Goal: Task Accomplishment & Management: Complete application form

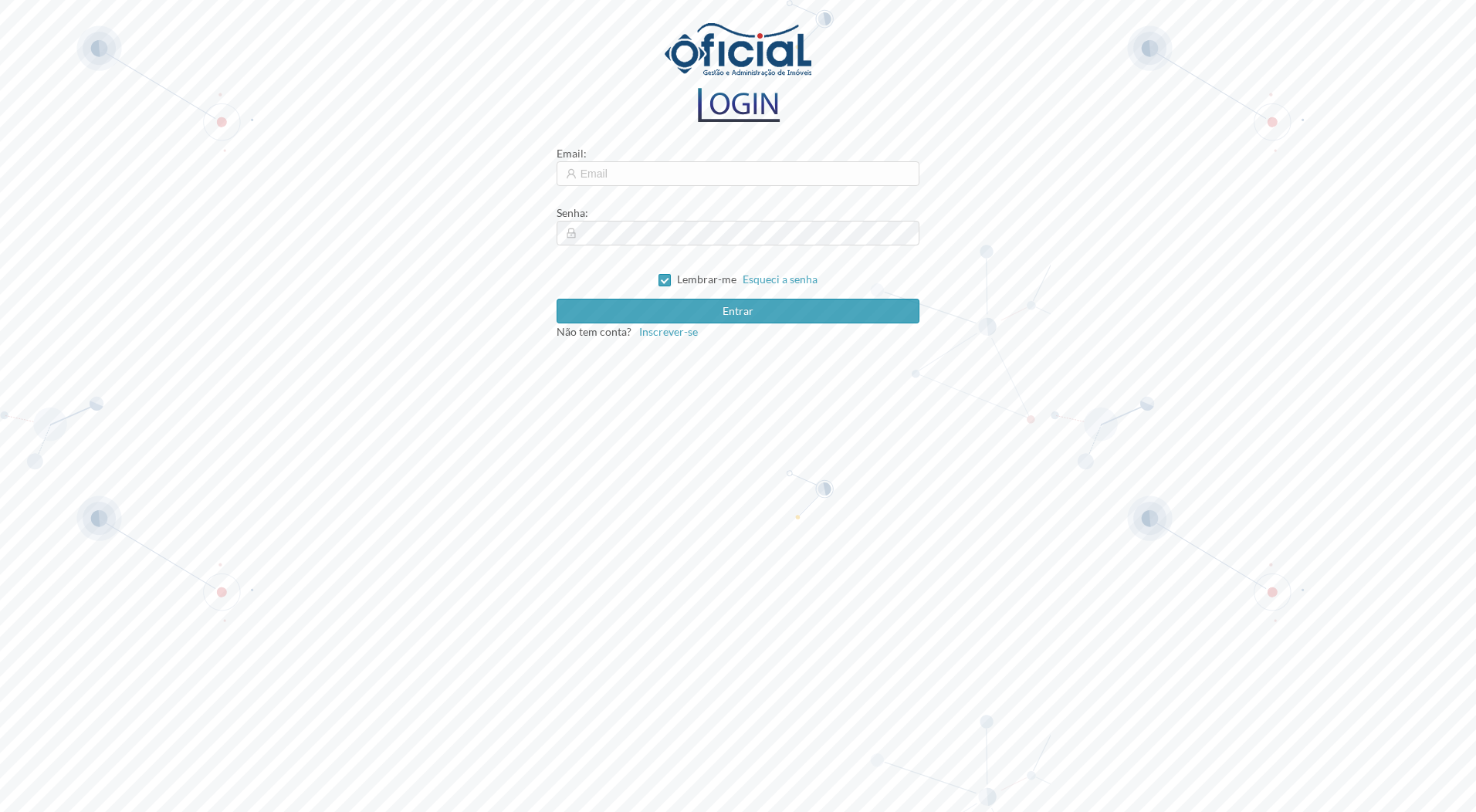
click at [663, 287] on label "Lembrar-me" at bounding box center [700, 279] width 84 height 31
click at [663, 285] on input "Lembrar-me" at bounding box center [663, 279] width 11 height 11
click at [668, 278] on input "Lembrar-me" at bounding box center [663, 279] width 11 height 11
checkbox input "true"
click at [643, 178] on input "text" at bounding box center [738, 173] width 363 height 24
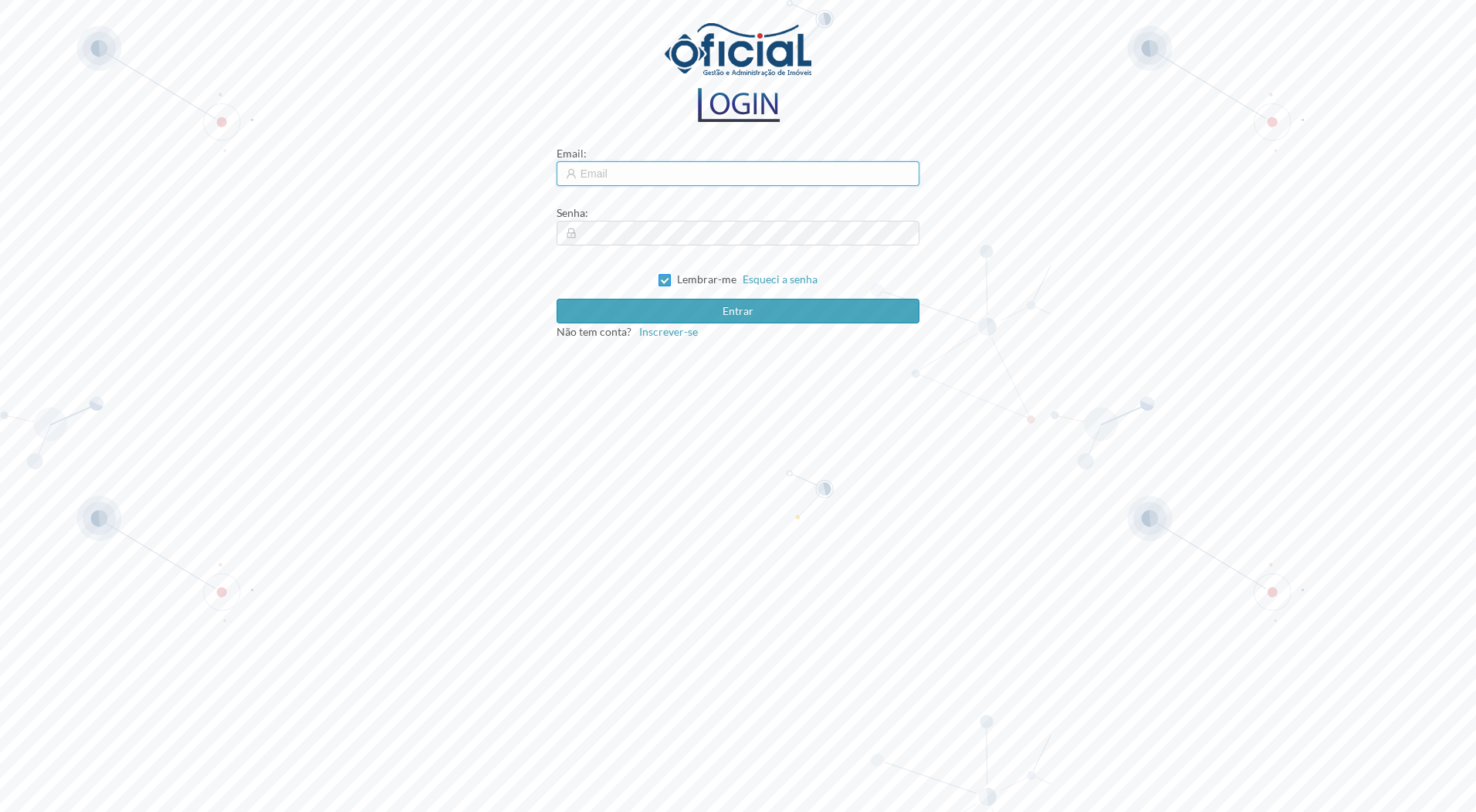
type input "[EMAIL_ADDRESS][DOMAIN_NAME]"
click at [666, 275] on input "Lembrar-me" at bounding box center [663, 279] width 11 height 11
checkbox input "false"
click at [614, 174] on input "[EMAIL_ADDRESS][DOMAIN_NAME]" at bounding box center [738, 173] width 363 height 24
type input "[EMAIL_ADDRESS][DOMAIN_NAME]"
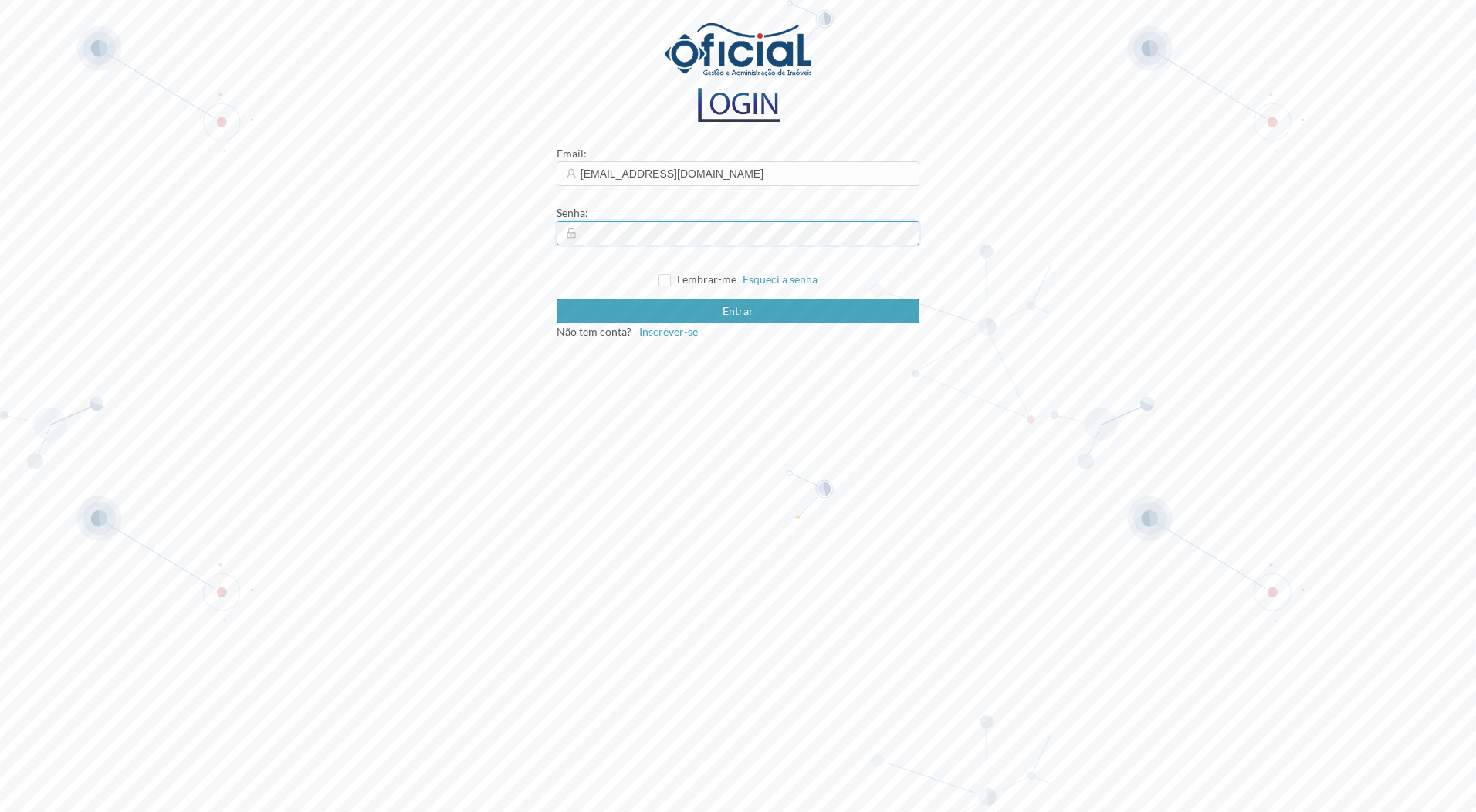
click at [556, 299] on button "Entrar" at bounding box center [738, 310] width 363 height 24
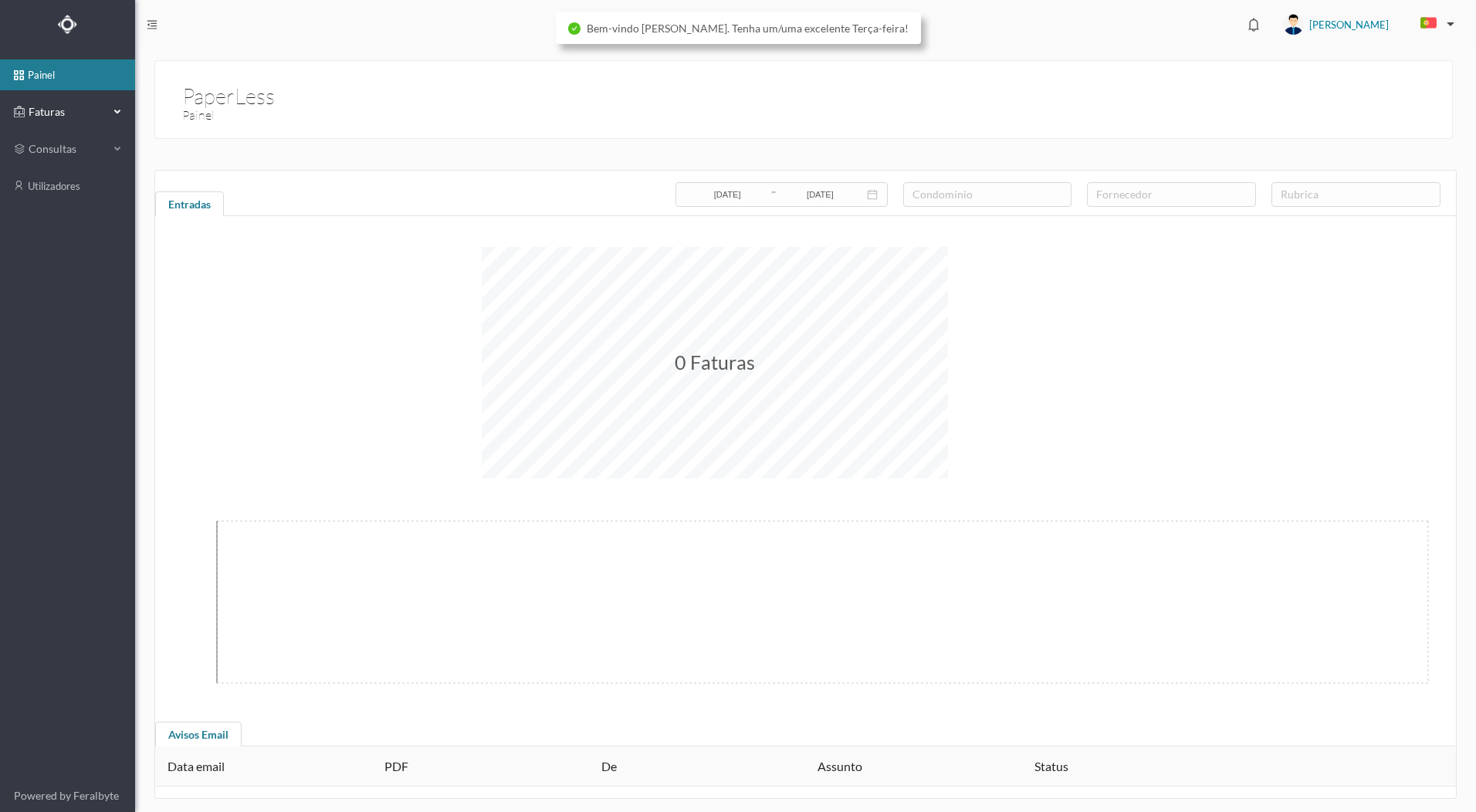
click at [76, 112] on span "Faturas" at bounding box center [66, 112] width 85 height 16
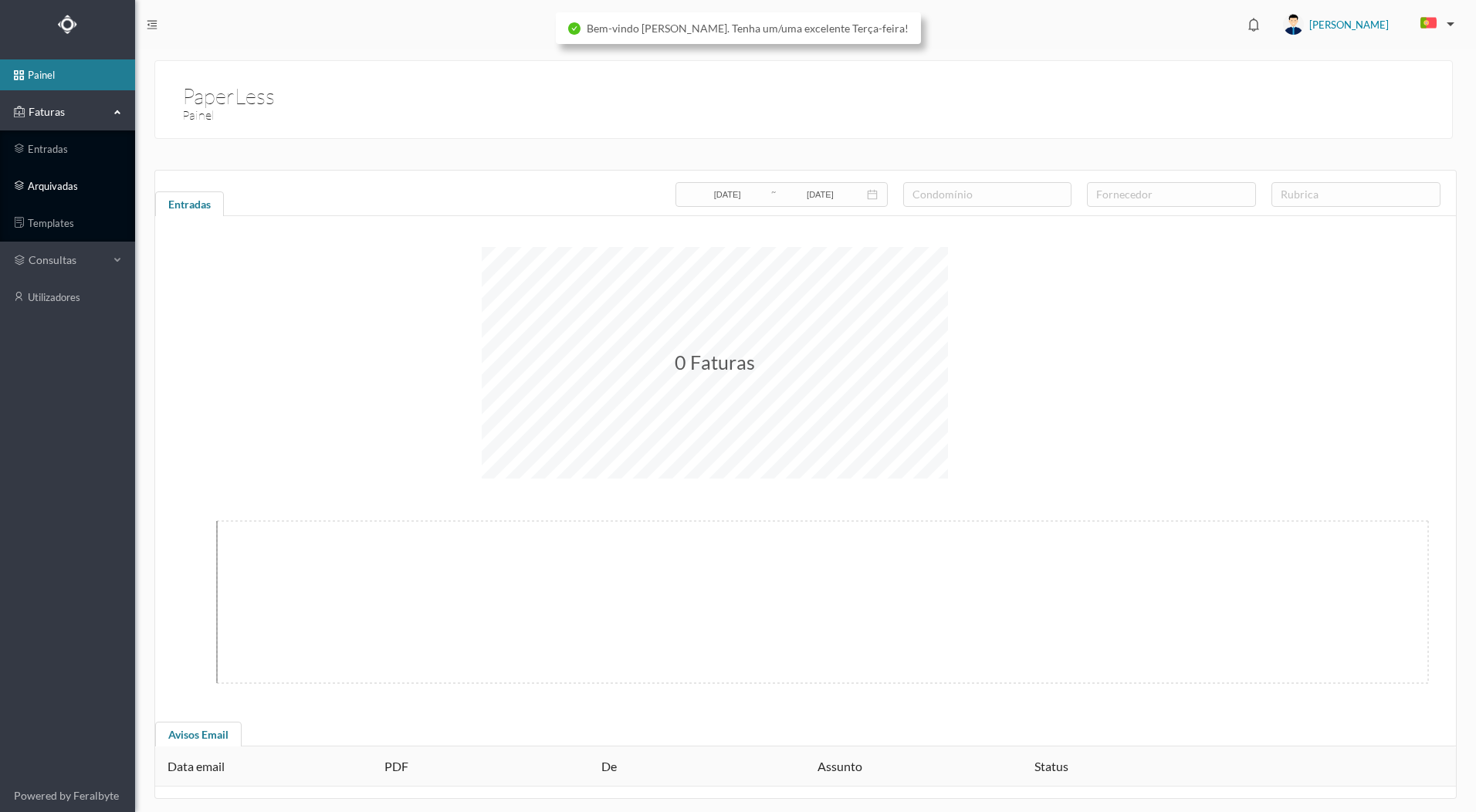
click at [65, 183] on link "arquivadas" at bounding box center [67, 186] width 135 height 31
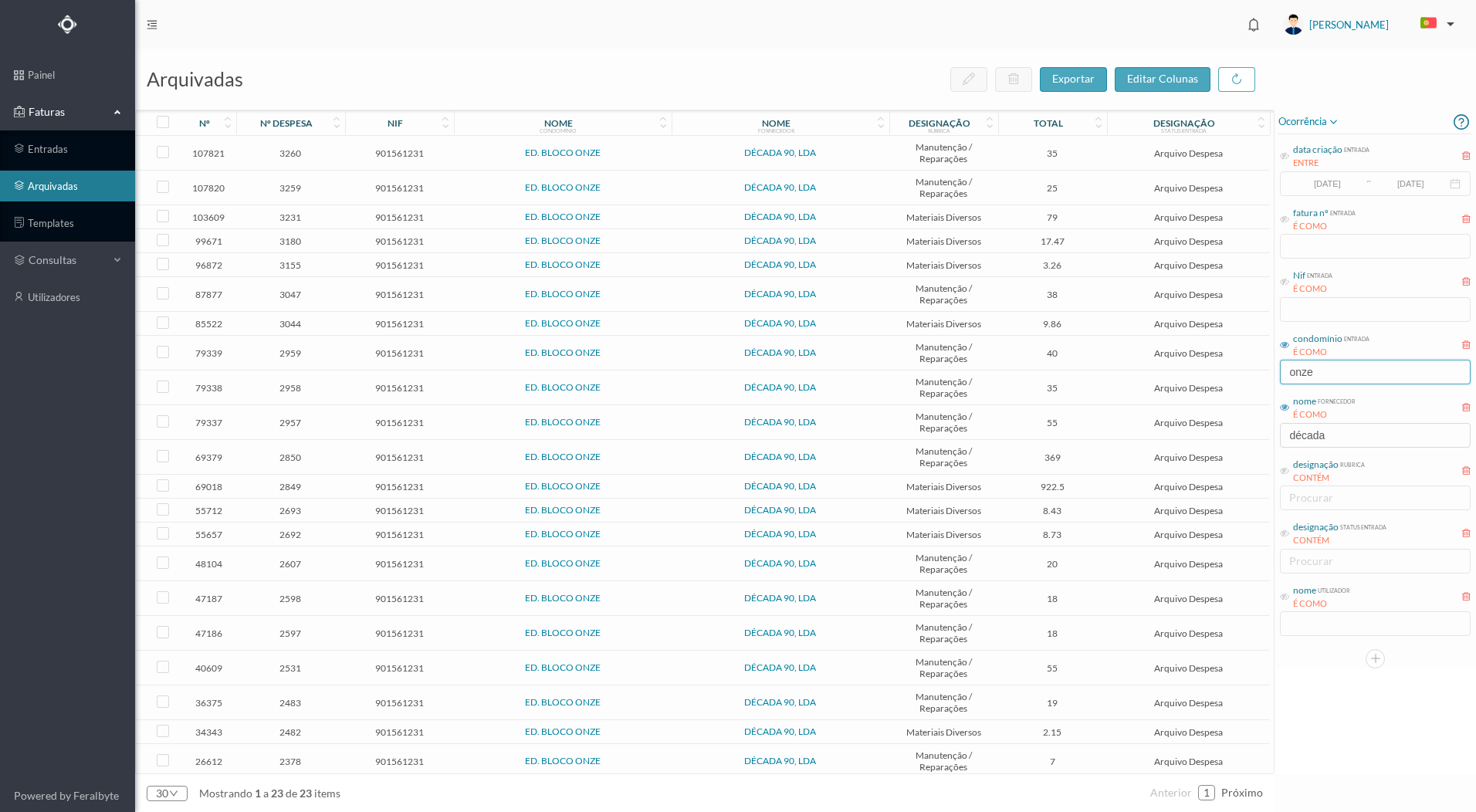
drag, startPoint x: 1337, startPoint y: 375, endPoint x: 1277, endPoint y: 378, distance: 60.1
click at [1277, 378] on div "ocorrência data criação entrada ENTRE [DATE] ~ [DATE] fatura nº entrada É COMO …" at bounding box center [1375, 388] width 201 height 558
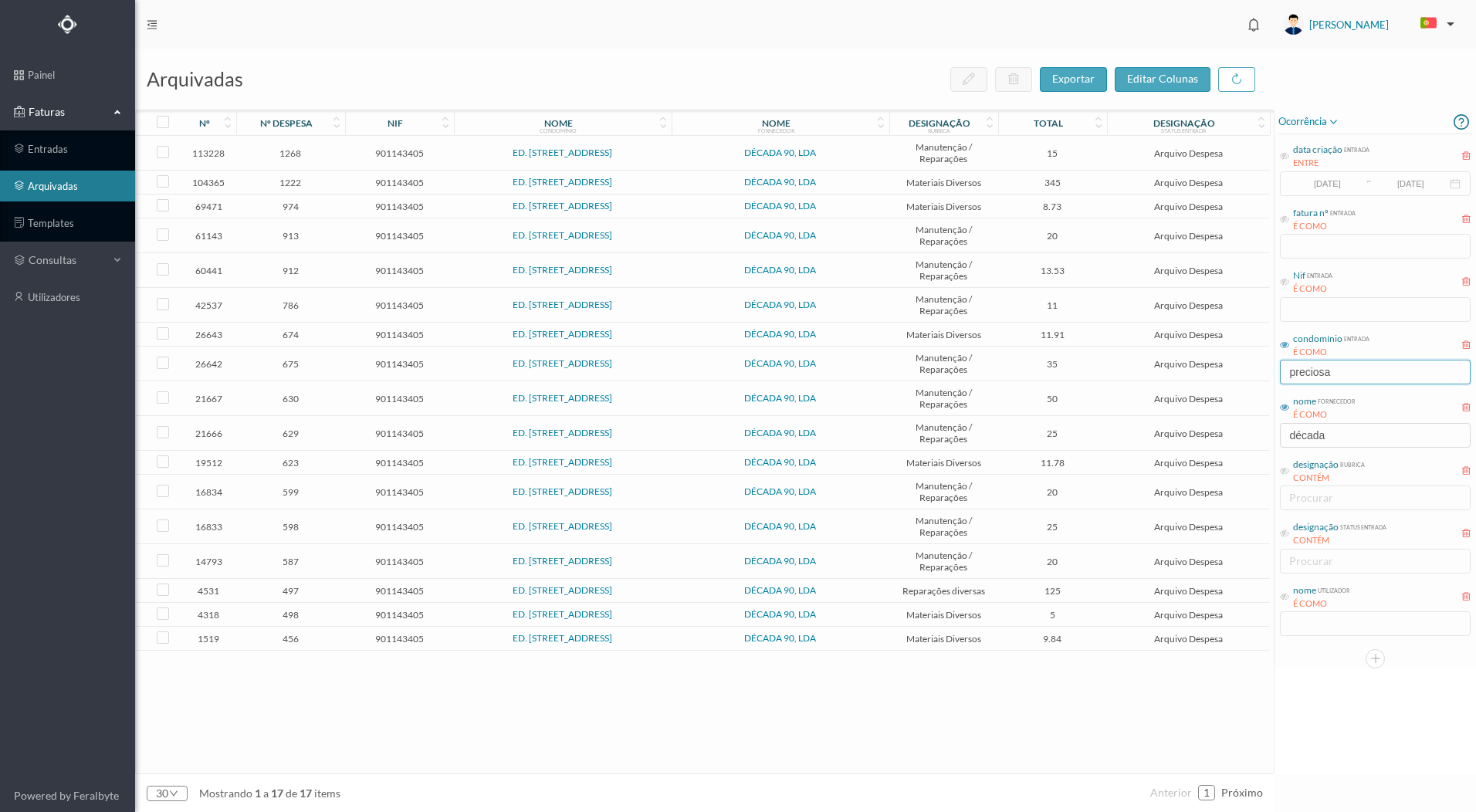
type input "preciosa"
click at [288, 185] on span "1222" at bounding box center [291, 183] width 102 height 12
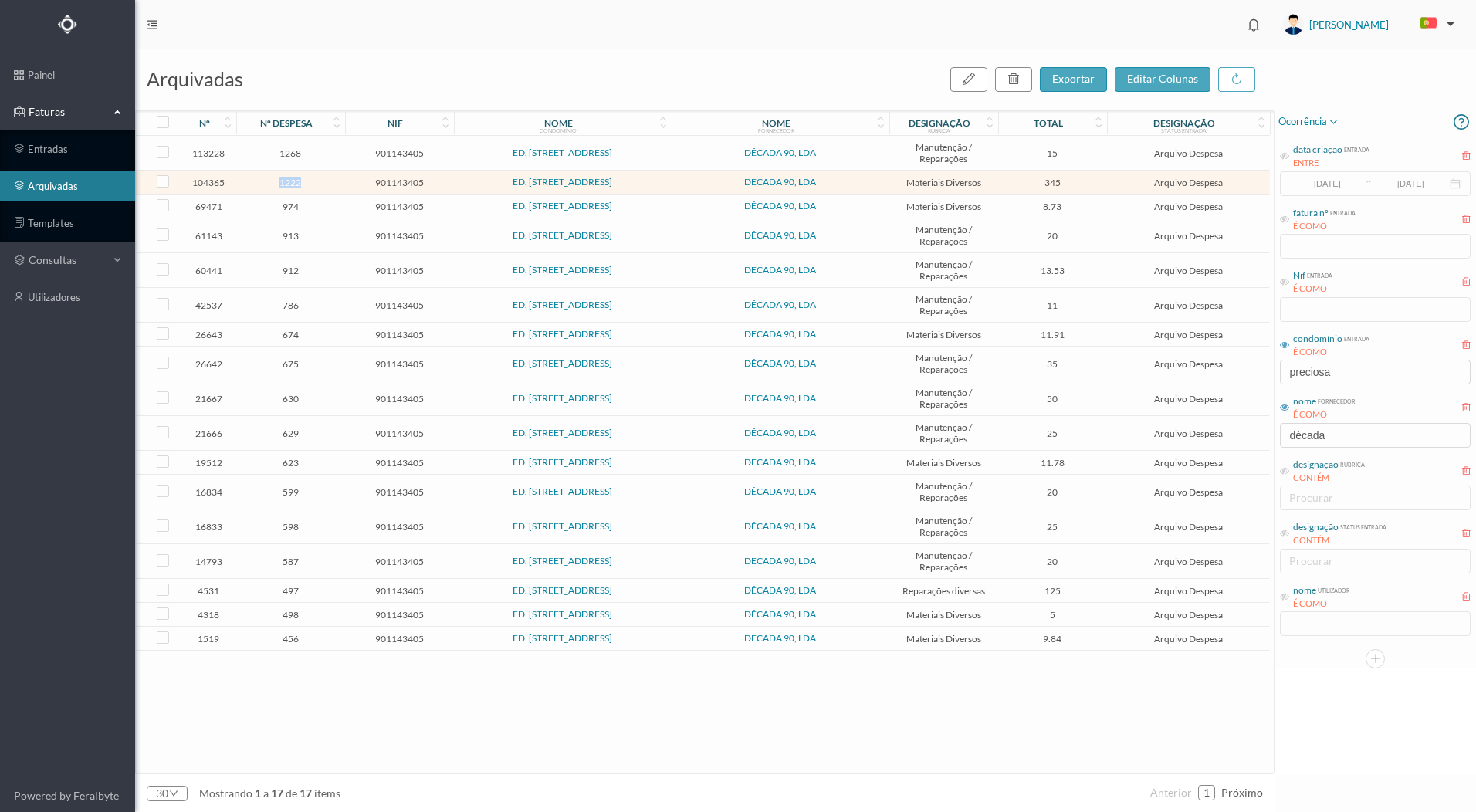
click at [288, 185] on span "1222" at bounding box center [291, 183] width 102 height 12
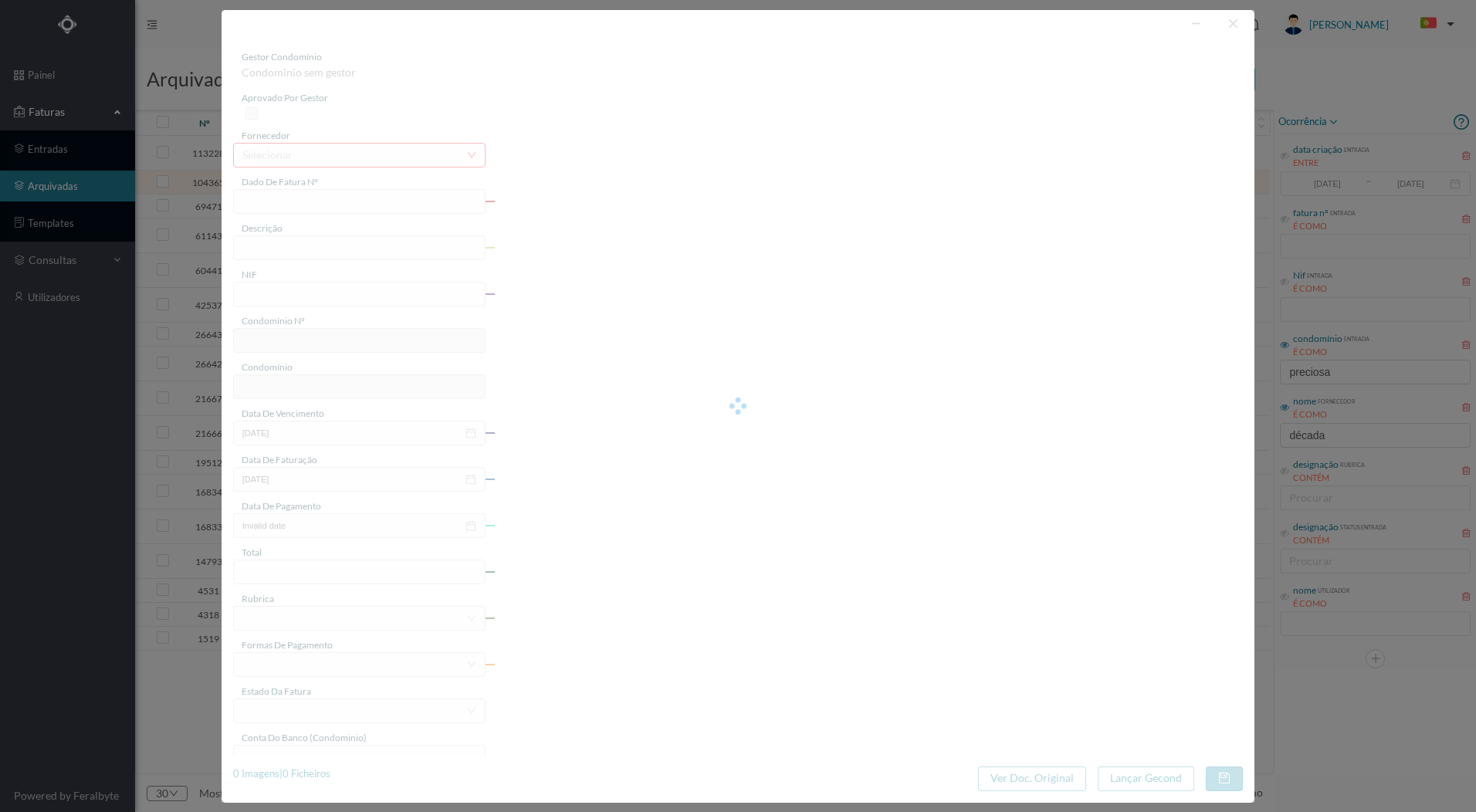
type input "FT 2025A1/694"
type input "MATERIAIS DIVERSOS"
type input "901143405"
type input "[DATE]"
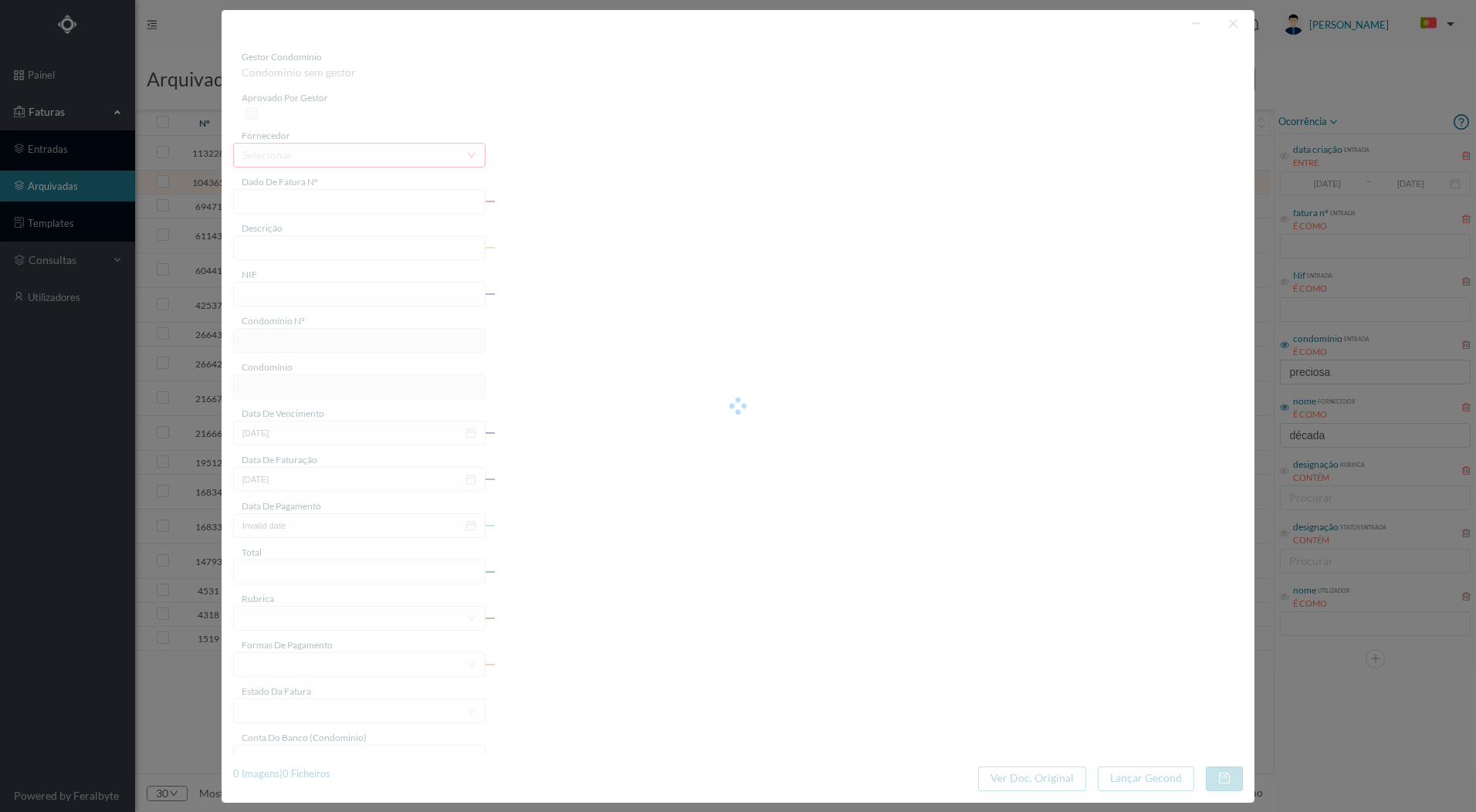
type input "[DATE]"
type input "345.00"
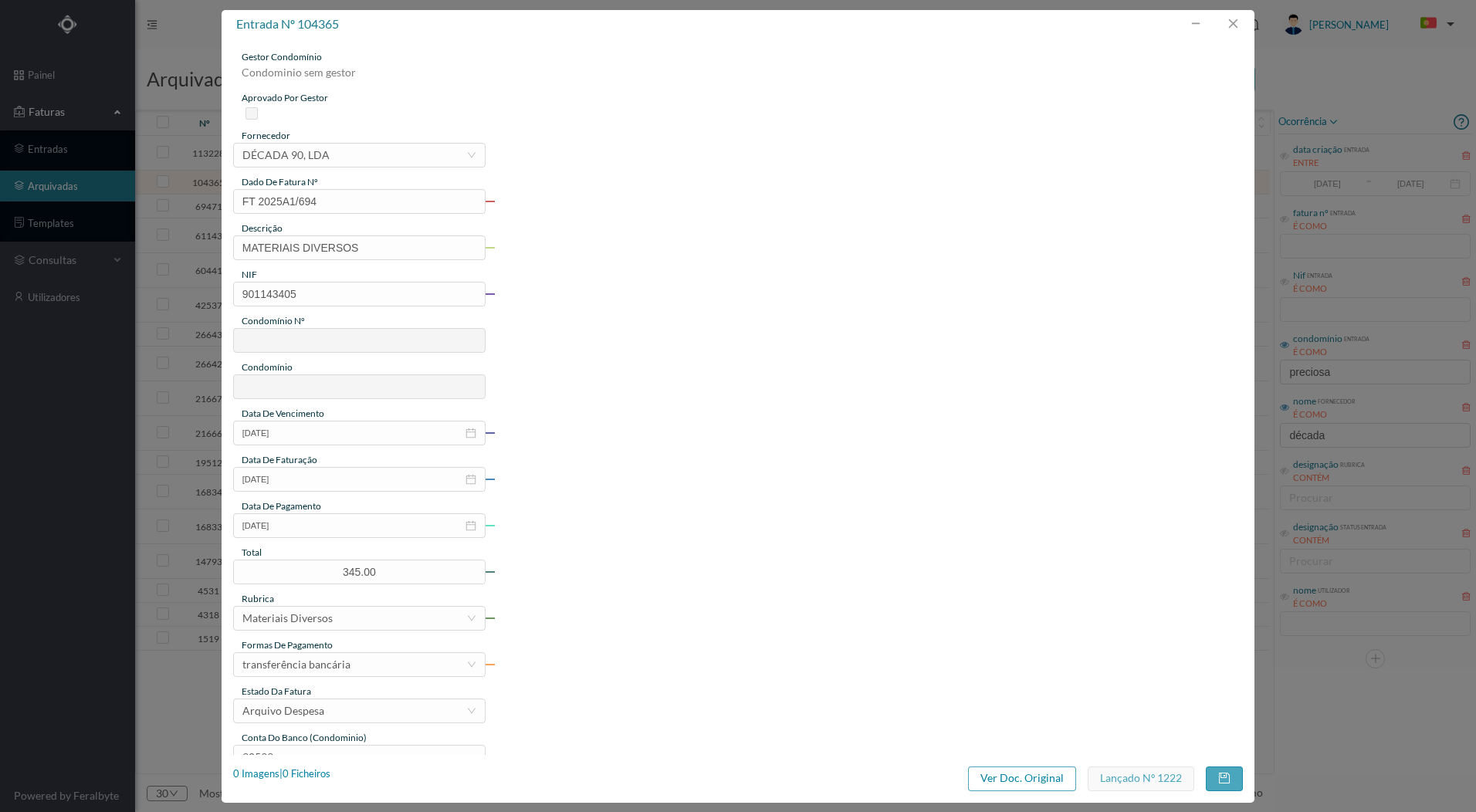
type input "613"
type input "ED. [STREET_ADDRESS]"
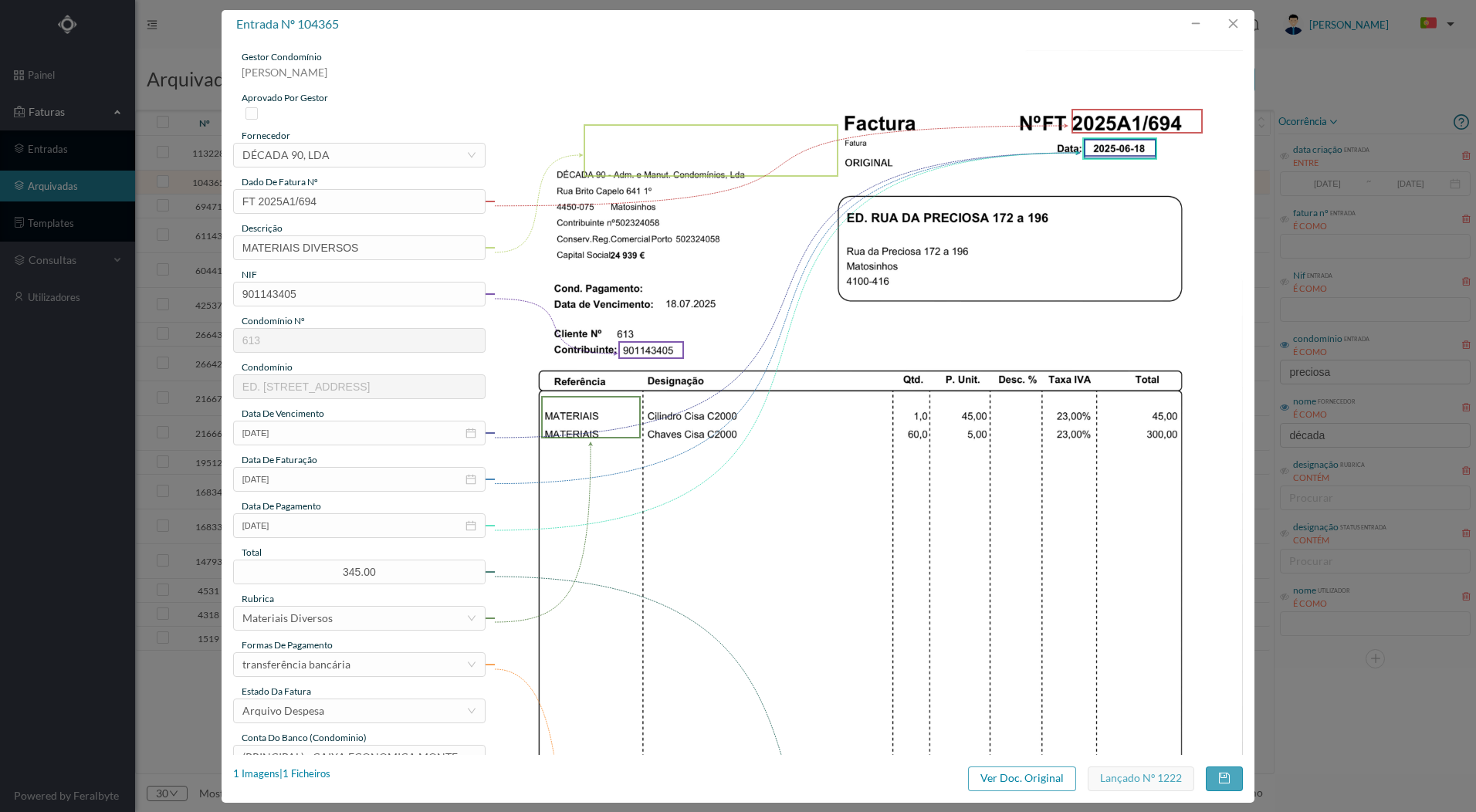
scroll to position [154, 0]
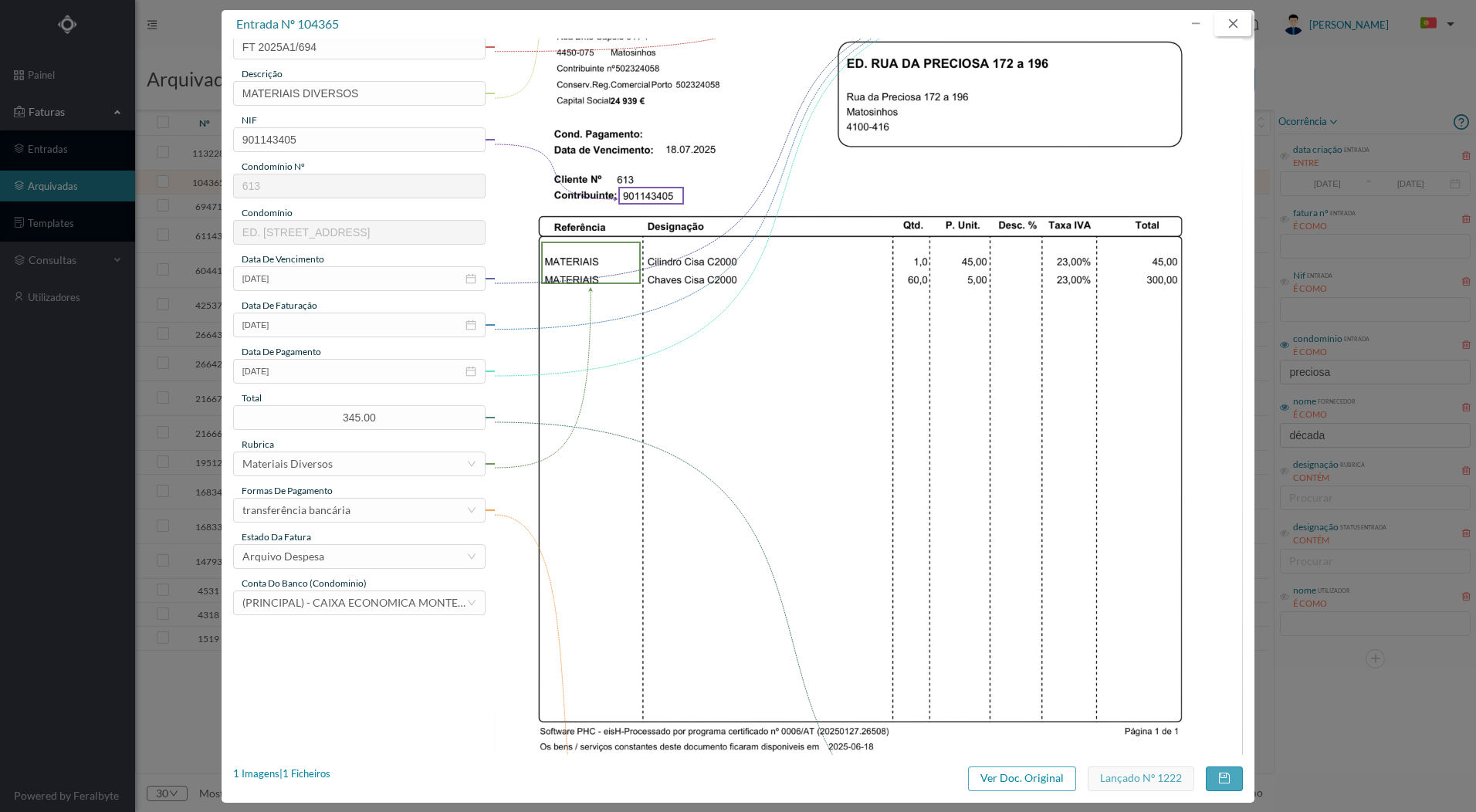
click at [1244, 21] on button "button" at bounding box center [1233, 23] width 37 height 24
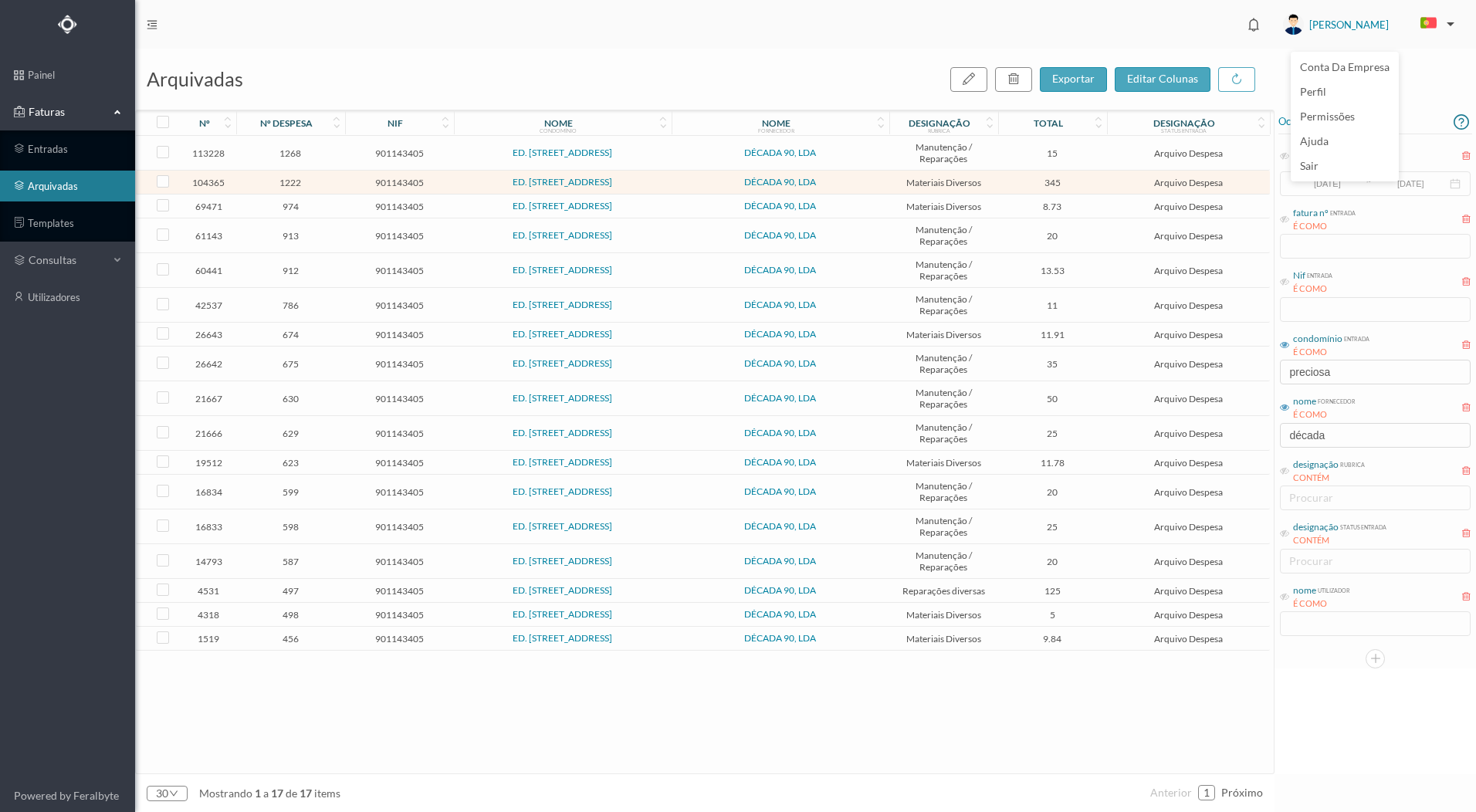
click at [1364, 24] on span "[PERSON_NAME]" at bounding box center [1348, 24] width 79 height 50
click at [1338, 157] on li "sair" at bounding box center [1344, 165] width 108 height 24
